Goal: Transaction & Acquisition: Book appointment/travel/reservation

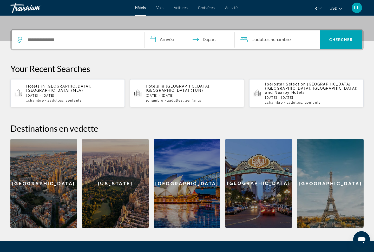
scroll to position [110, 0]
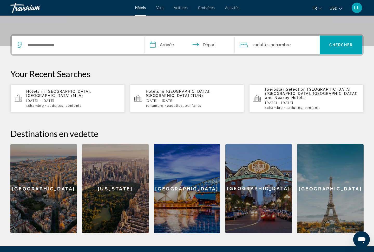
click at [338, 12] on div "fr English Español Français Italiano Português русский USD USD ($) MXN (Mex$) C…" at bounding box center [303, 7] width 119 height 11
click at [339, 10] on button "USD USD ($) MXN (Mex$) CAD (Can$) GBP (£) EUR (€) AUD (A$) NZD (NZ$) CNY (CN¥)" at bounding box center [335, 8] width 13 height 8
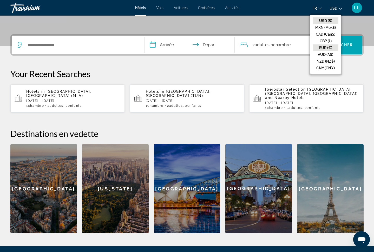
click at [323, 46] on button "EUR (€)" at bounding box center [325, 47] width 26 height 7
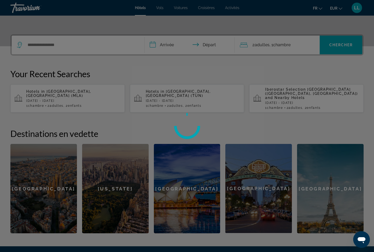
scroll to position [85, 0]
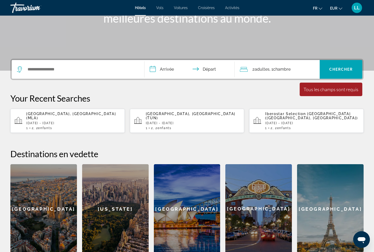
click at [250, 74] on div "2 Adulte Adultes , 1 Chambre pièces" at bounding box center [280, 69] width 80 height 19
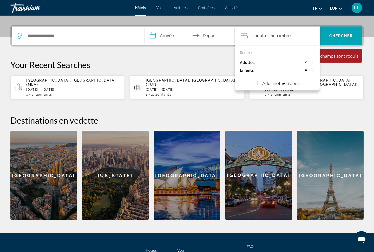
scroll to position [127, 0]
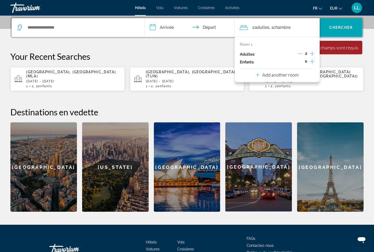
click at [312, 55] on icon "Increment adults" at bounding box center [312, 54] width 5 height 6
click at [312, 65] on icon "Increment children" at bounding box center [312, 61] width 5 height 6
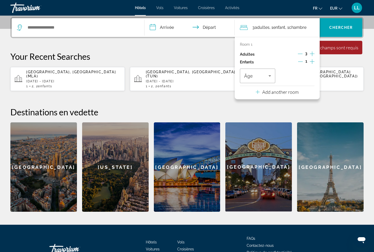
click at [312, 65] on icon "Increment children" at bounding box center [312, 61] width 5 height 6
click at [302, 76] on span "Travelers: 3 adults, 2 children" at bounding box center [295, 76] width 24 height 6
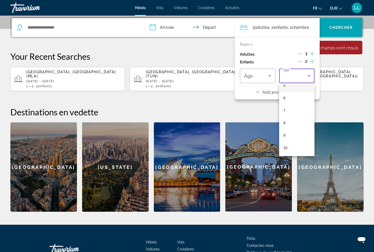
scroll to position [83, 0]
click at [290, 131] on mat-option "10" at bounding box center [296, 134] width 35 height 12
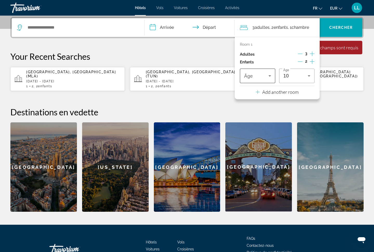
click at [271, 77] on icon "Travelers: 3 adults, 2 children" at bounding box center [269, 76] width 6 height 6
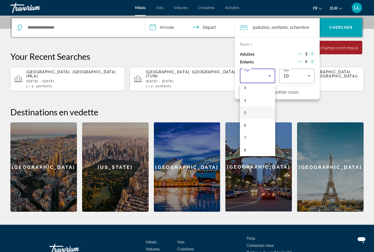
scroll to position [44, 0]
click at [247, 138] on mat-option "7" at bounding box center [257, 136] width 35 height 12
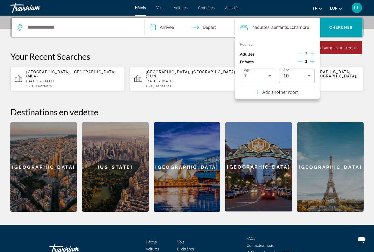
click at [155, 29] on input "**********" at bounding box center [190, 28] width 92 height 20
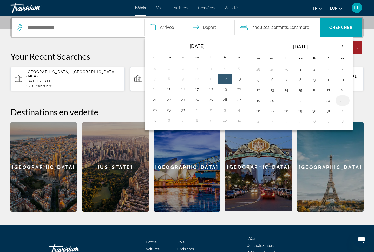
click at [344, 104] on button "25" at bounding box center [342, 100] width 8 height 7
click at [342, 101] on button "25" at bounding box center [342, 100] width 8 height 7
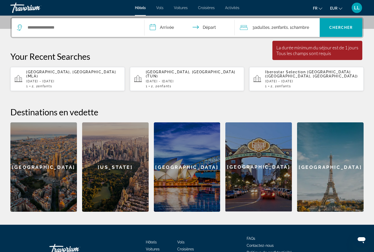
click at [176, 26] on input "**********" at bounding box center [190, 28] width 92 height 20
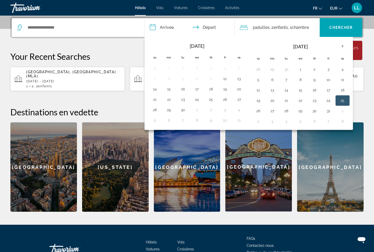
click at [341, 101] on button "25" at bounding box center [342, 100] width 8 height 7
click at [342, 102] on button "25" at bounding box center [342, 100] width 8 height 7
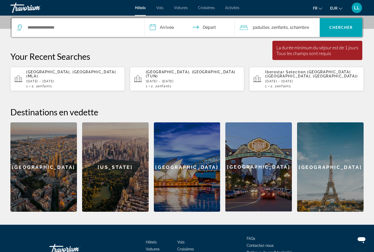
click at [163, 27] on input "**********" at bounding box center [190, 28] width 92 height 20
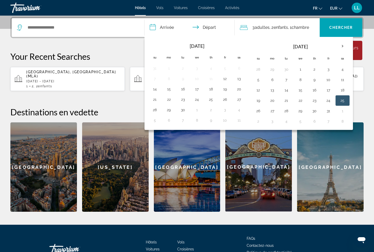
click at [341, 100] on button "25" at bounding box center [342, 100] width 8 height 7
click at [277, 112] on td "27" at bounding box center [272, 111] width 14 height 10
click at [285, 111] on button "28" at bounding box center [286, 110] width 8 height 7
type input "**********"
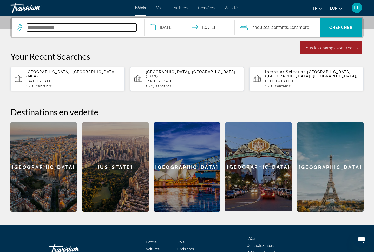
click at [68, 31] on input "Search widget" at bounding box center [81, 28] width 109 height 8
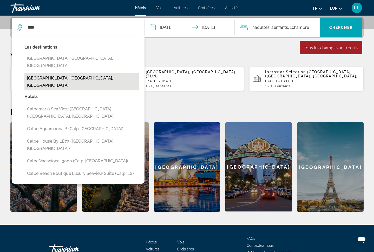
click at [71, 73] on button "[GEOGRAPHIC_DATA], [GEOGRAPHIC_DATA], [GEOGRAPHIC_DATA]" at bounding box center [81, 81] width 115 height 17
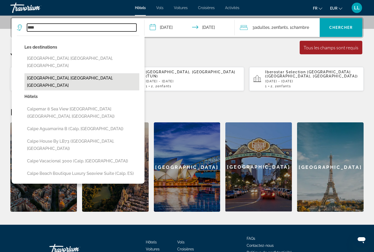
type input "**********"
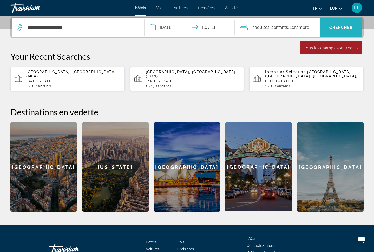
click at [341, 35] on span "Search widget" at bounding box center [340, 27] width 43 height 19
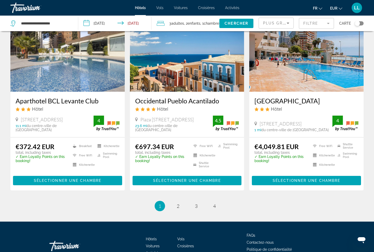
scroll to position [677, 0]
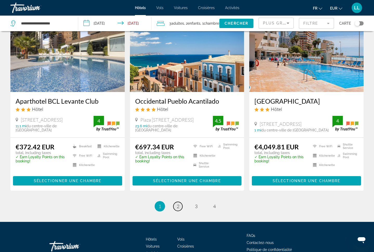
click at [174, 202] on link "page 2" at bounding box center [177, 206] width 9 height 9
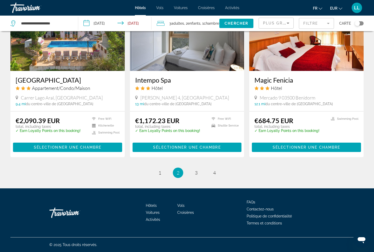
scroll to position [642, 0]
click at [214, 174] on span "4" at bounding box center [214, 173] width 3 height 6
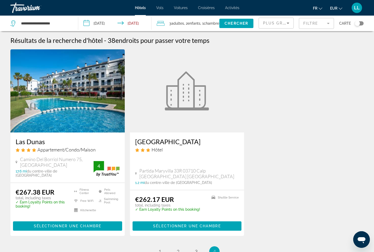
click at [36, 143] on h3 "Las Dunas" at bounding box center [68, 142] width 104 height 8
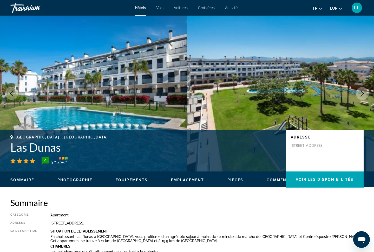
click at [35, 143] on h1 "Las Dunas" at bounding box center [145, 148] width 270 height 14
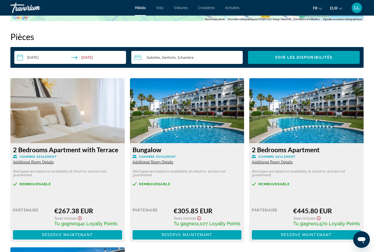
scroll to position [661, 0]
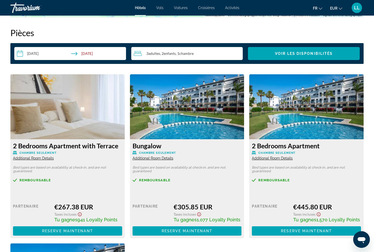
click at [81, 215] on icon "Show Taxes and Fees disclaimer" at bounding box center [80, 214] width 6 height 5
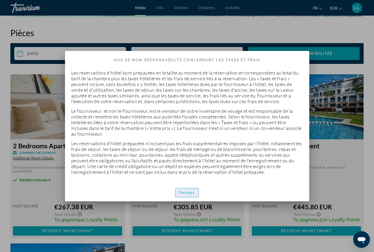
click at [192, 192] on span "Fermer" at bounding box center [187, 193] width 16 height 4
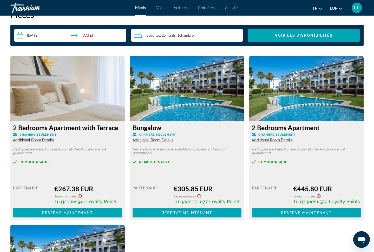
scroll to position [681, 0]
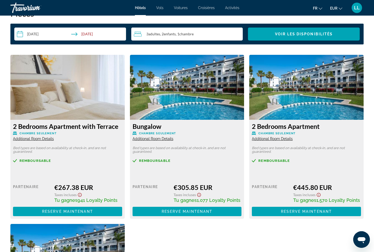
drag, startPoint x: 56, startPoint y: 186, endPoint x: 86, endPoint y: 183, distance: 29.8
click at [109, 188] on div "€267.38 EUR" at bounding box center [88, 187] width 68 height 8
click at [39, 138] on span "Additional Room Details" at bounding box center [33, 139] width 41 height 4
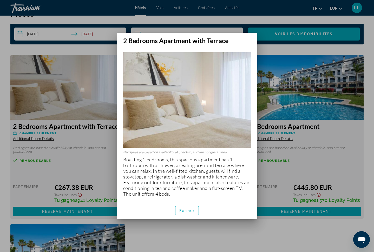
scroll to position [0, 0]
click at [86, 163] on div at bounding box center [187, 126] width 374 height 252
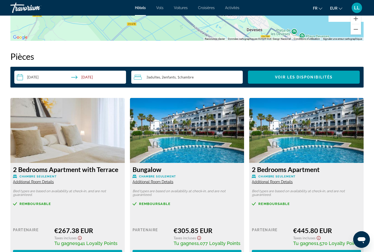
scroll to position [634, 0]
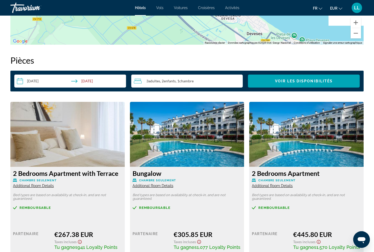
click at [322, 9] on button "fr English Español Français Italiano Português русский" at bounding box center [317, 8] width 9 height 8
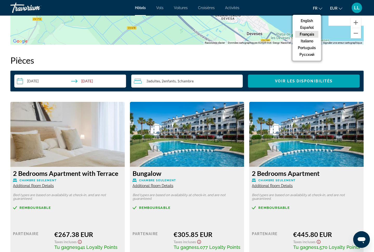
click at [312, 35] on button "Français" at bounding box center [306, 34] width 23 height 7
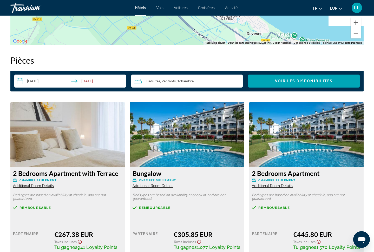
click at [40, 186] on span "Additional Room Details" at bounding box center [33, 186] width 41 height 4
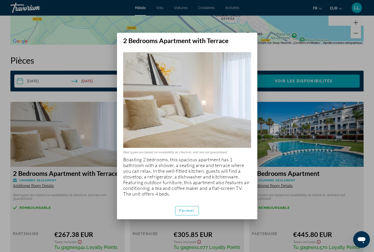
scroll to position [0, 0]
click at [188, 207] on span "button" at bounding box center [186, 210] width 23 height 12
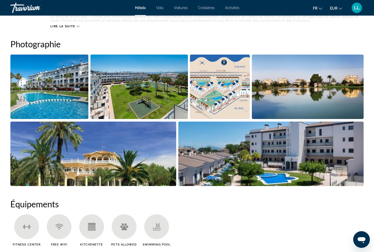
scroll to position [250, 0]
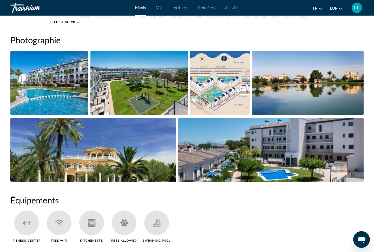
click at [209, 132] on img "Open full-screen image slider" at bounding box center [270, 150] width 185 height 64
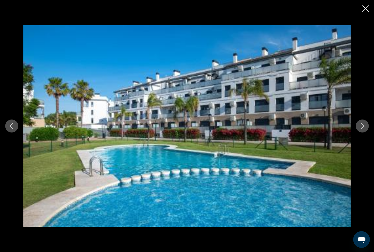
click at [17, 126] on button "Previous image" at bounding box center [11, 125] width 13 height 13
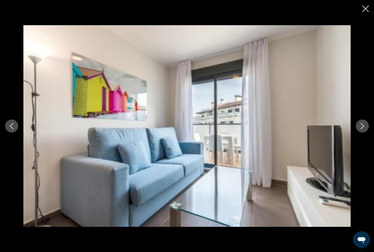
click at [17, 126] on button "Previous image" at bounding box center [11, 125] width 13 height 13
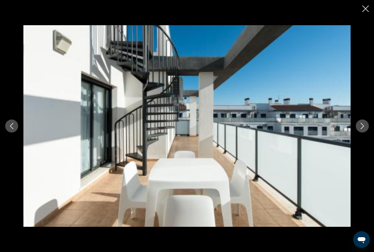
click at [359, 126] on button "Next image" at bounding box center [362, 125] width 13 height 13
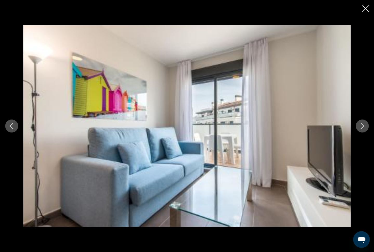
click at [361, 128] on icon "Next image" at bounding box center [362, 126] width 6 height 6
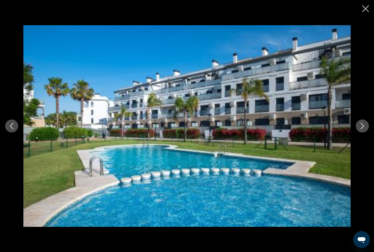
click at [363, 129] on icon "Next image" at bounding box center [362, 126] width 6 height 6
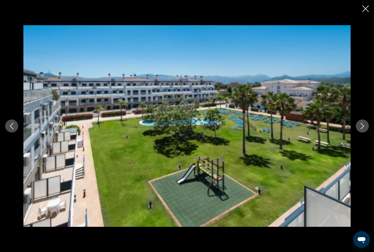
click at [357, 127] on button "Next image" at bounding box center [362, 125] width 13 height 13
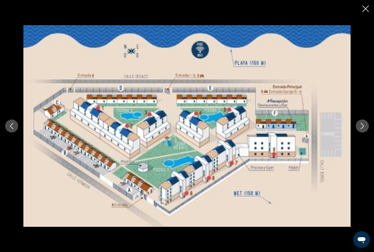
click at [137, 116] on img "Main content" at bounding box center [186, 126] width 327 height 202
click at [362, 130] on button "Next image" at bounding box center [362, 125] width 13 height 13
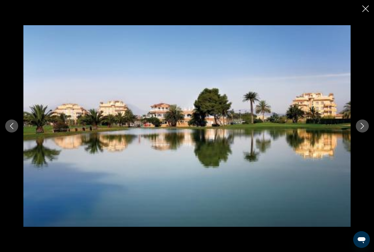
click at [362, 130] on button "Next image" at bounding box center [362, 125] width 13 height 13
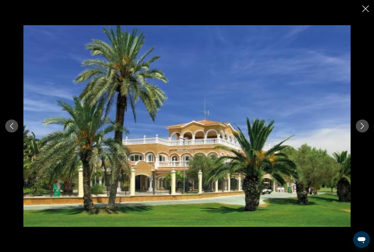
click at [363, 130] on button "Next image" at bounding box center [362, 125] width 13 height 13
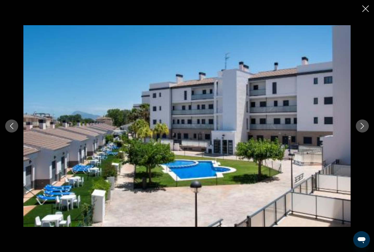
click at [363, 130] on button "Next image" at bounding box center [362, 125] width 13 height 13
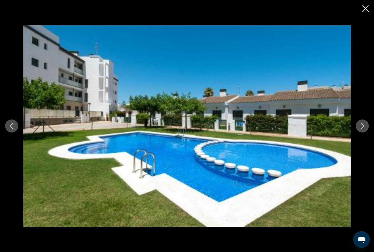
click at [363, 130] on button "Next image" at bounding box center [362, 125] width 13 height 13
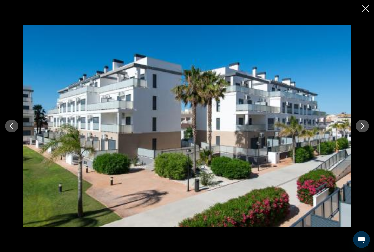
click at [363, 130] on button "Next image" at bounding box center [362, 125] width 13 height 13
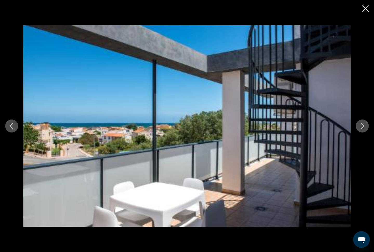
click at [363, 130] on button "Next image" at bounding box center [362, 125] width 13 height 13
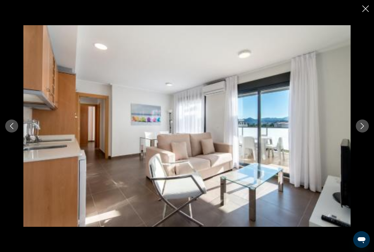
click at [364, 130] on button "Next image" at bounding box center [362, 125] width 13 height 13
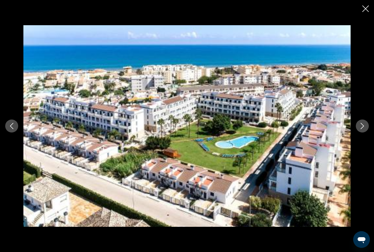
click at [16, 127] on button "Previous image" at bounding box center [11, 125] width 13 height 13
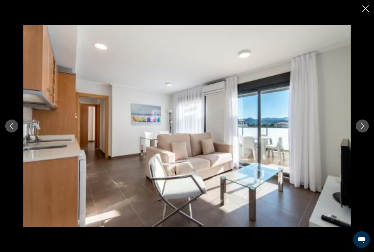
click at [367, 13] on button "Close slideshow" at bounding box center [365, 9] width 6 height 8
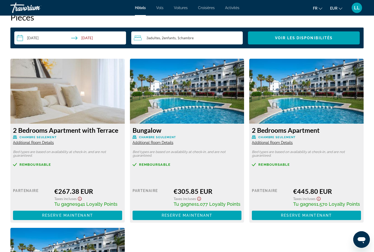
scroll to position [677, 0]
